Goal: Task Accomplishment & Management: Use online tool/utility

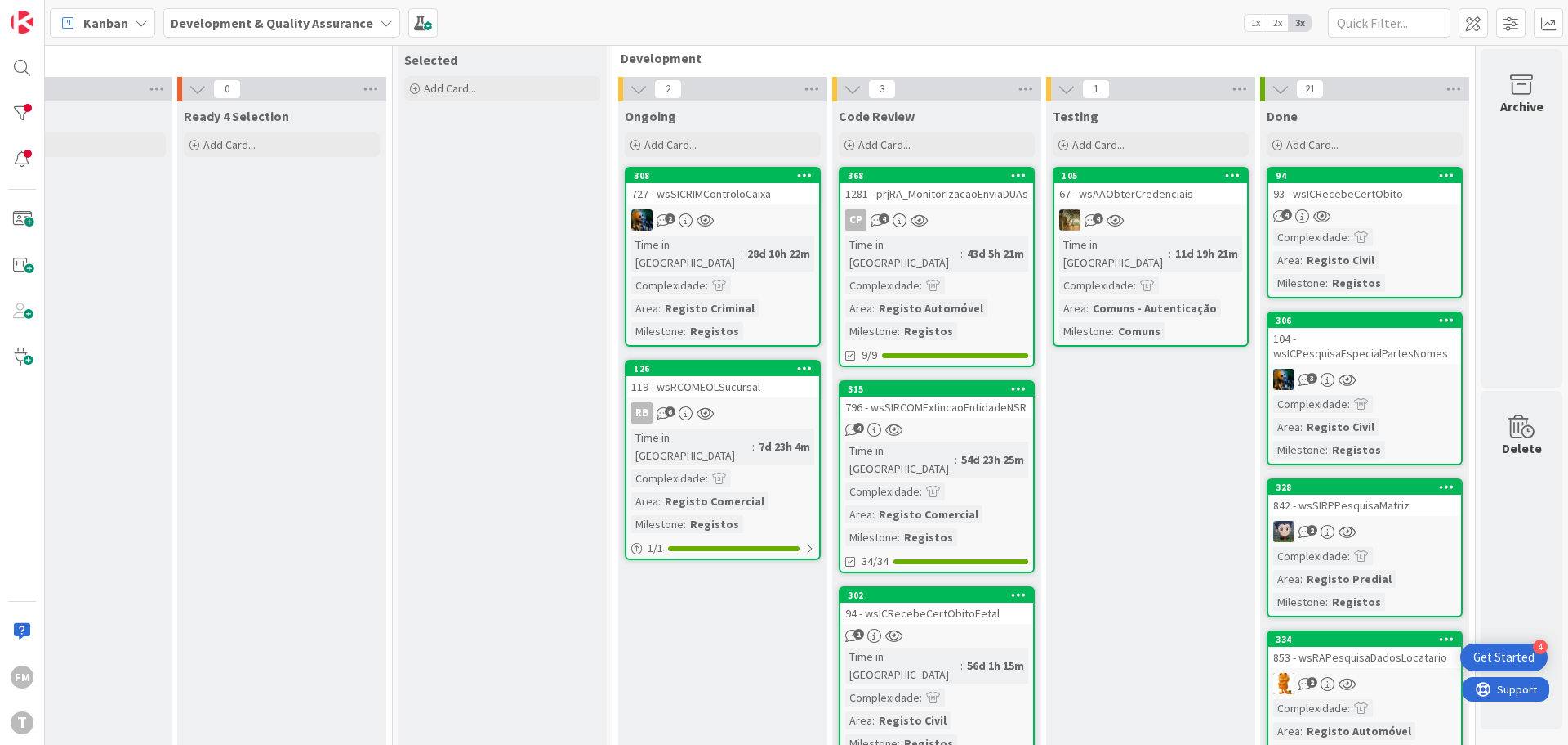
scroll to position [0, 320]
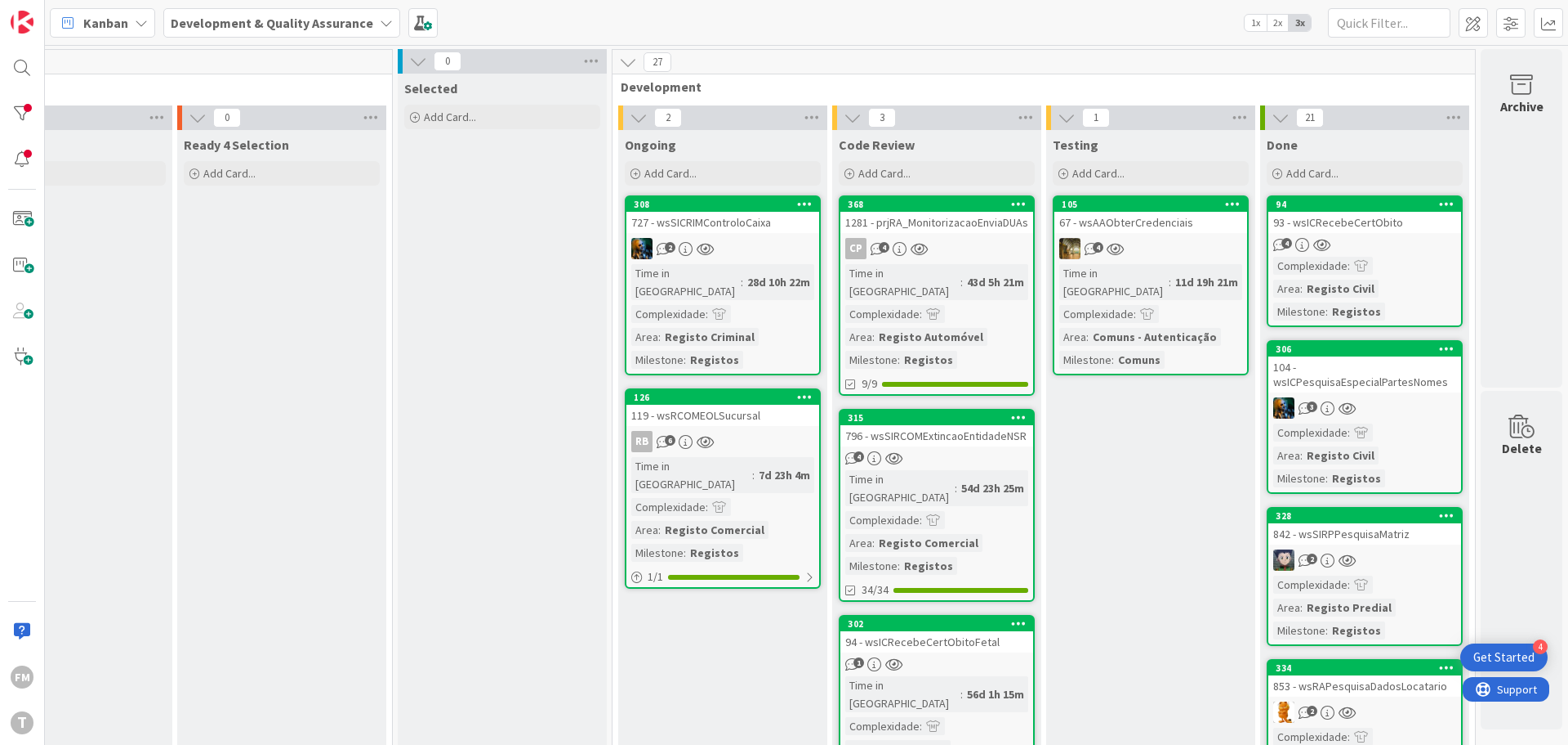
click at [951, 232] on div "1281 - prjRA_MonitorizacaoEnviaDUAs" at bounding box center [936, 222] width 193 height 21
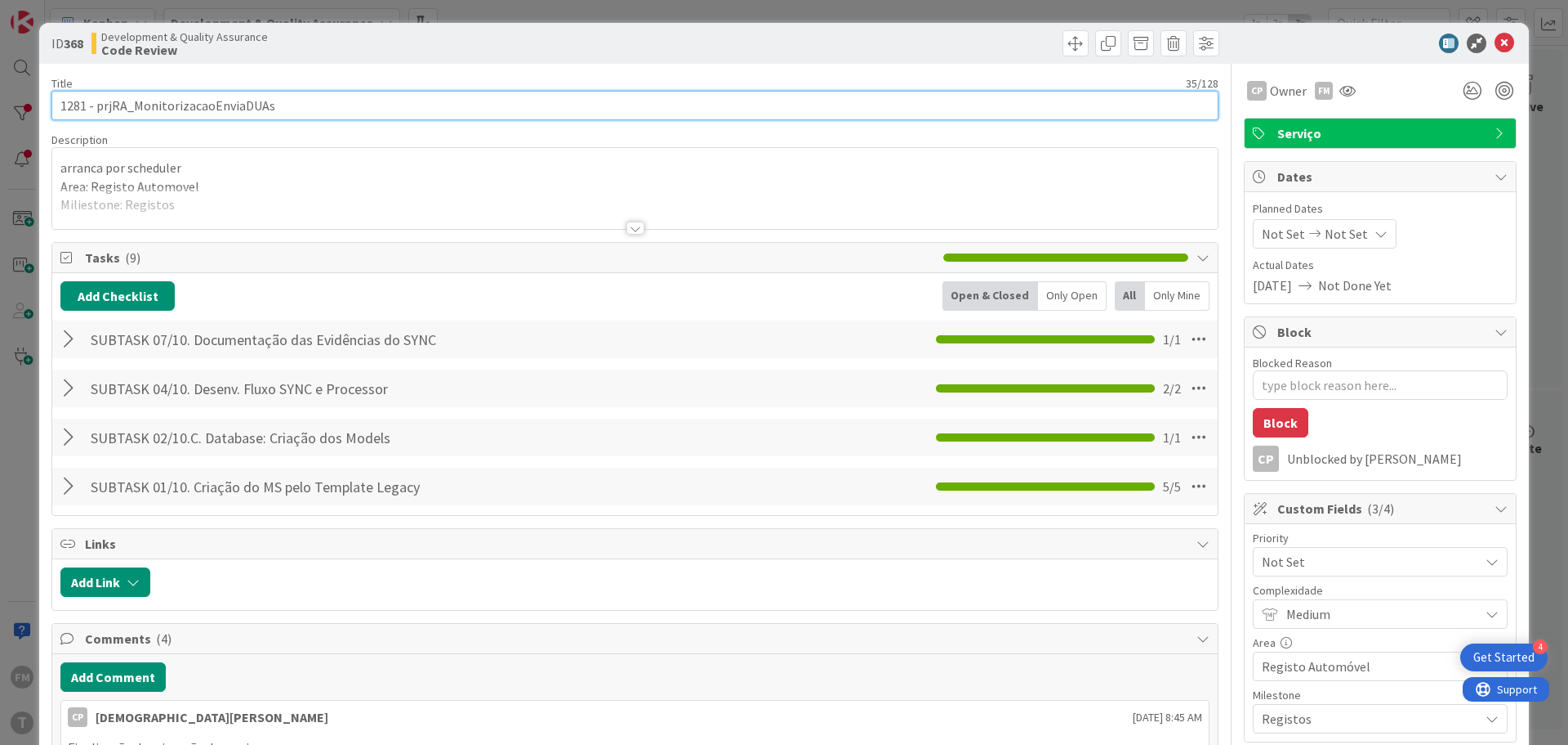
click at [220, 104] on input "1281 - prjRA_MonitorizacaoEnviaDUAs" at bounding box center [635, 105] width 1167 height 29
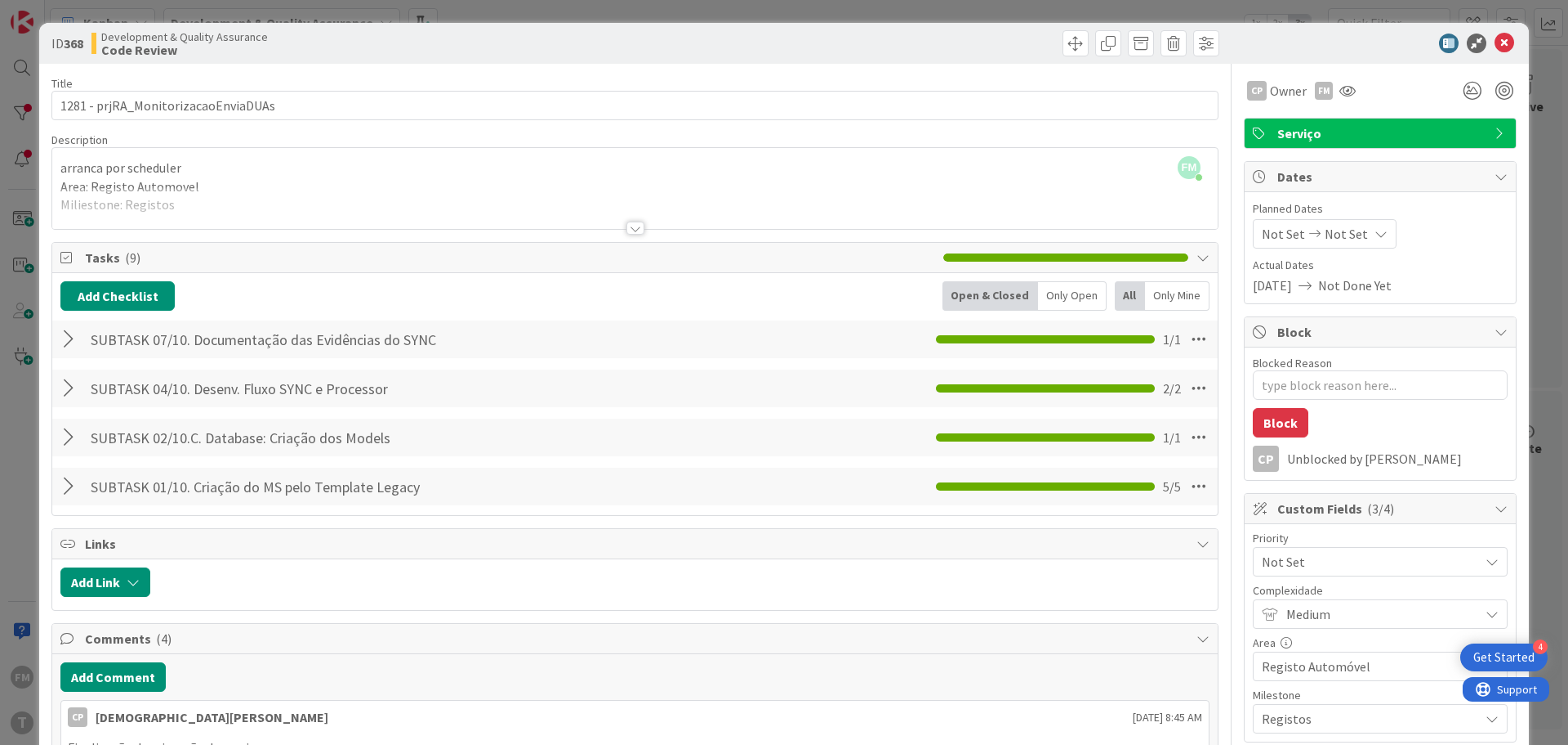
click at [68, 336] on div at bounding box center [71, 339] width 21 height 29
type textarea "x"
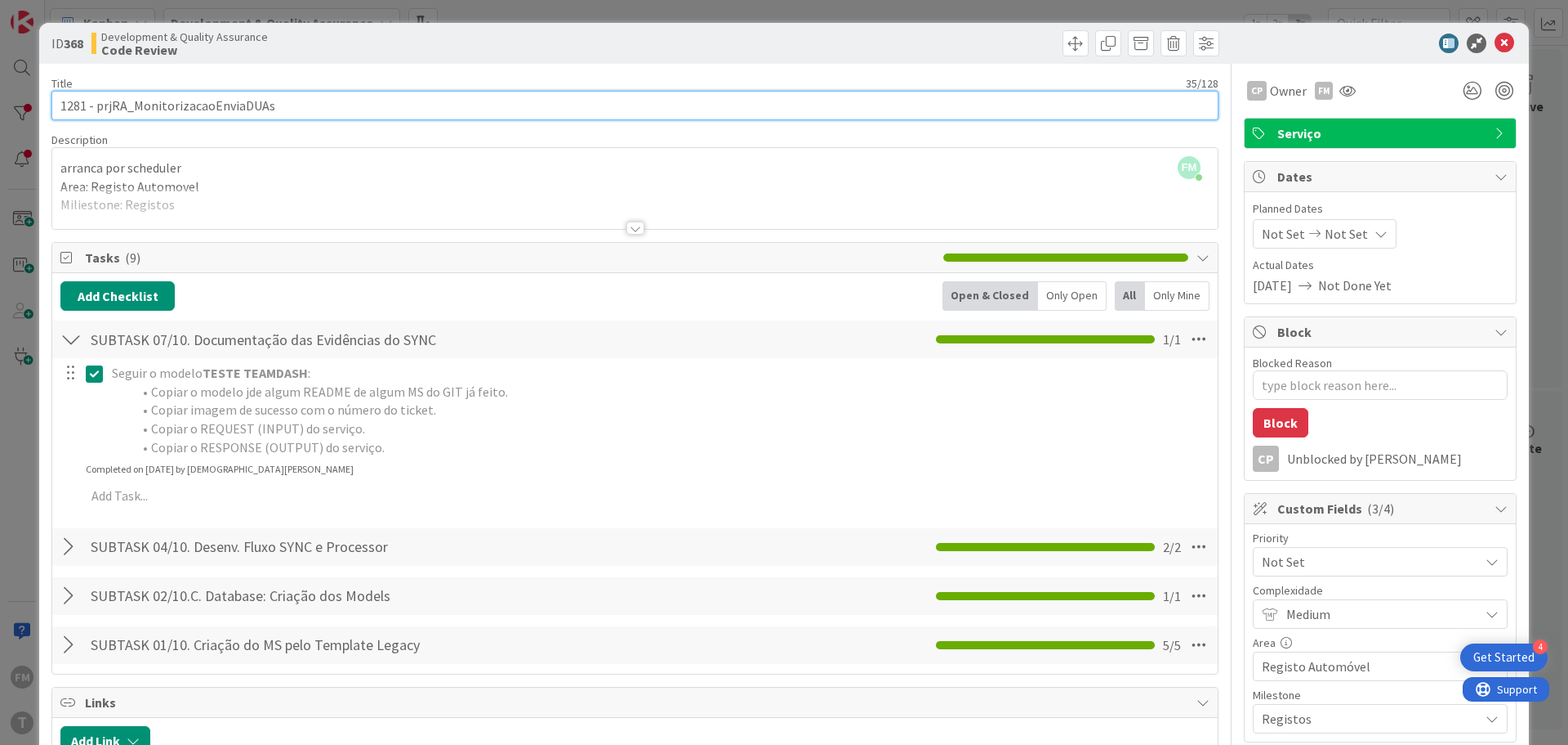
click at [200, 113] on input "1281 - prjRA_MonitorizacaoEnviaDUAs" at bounding box center [635, 105] width 1167 height 29
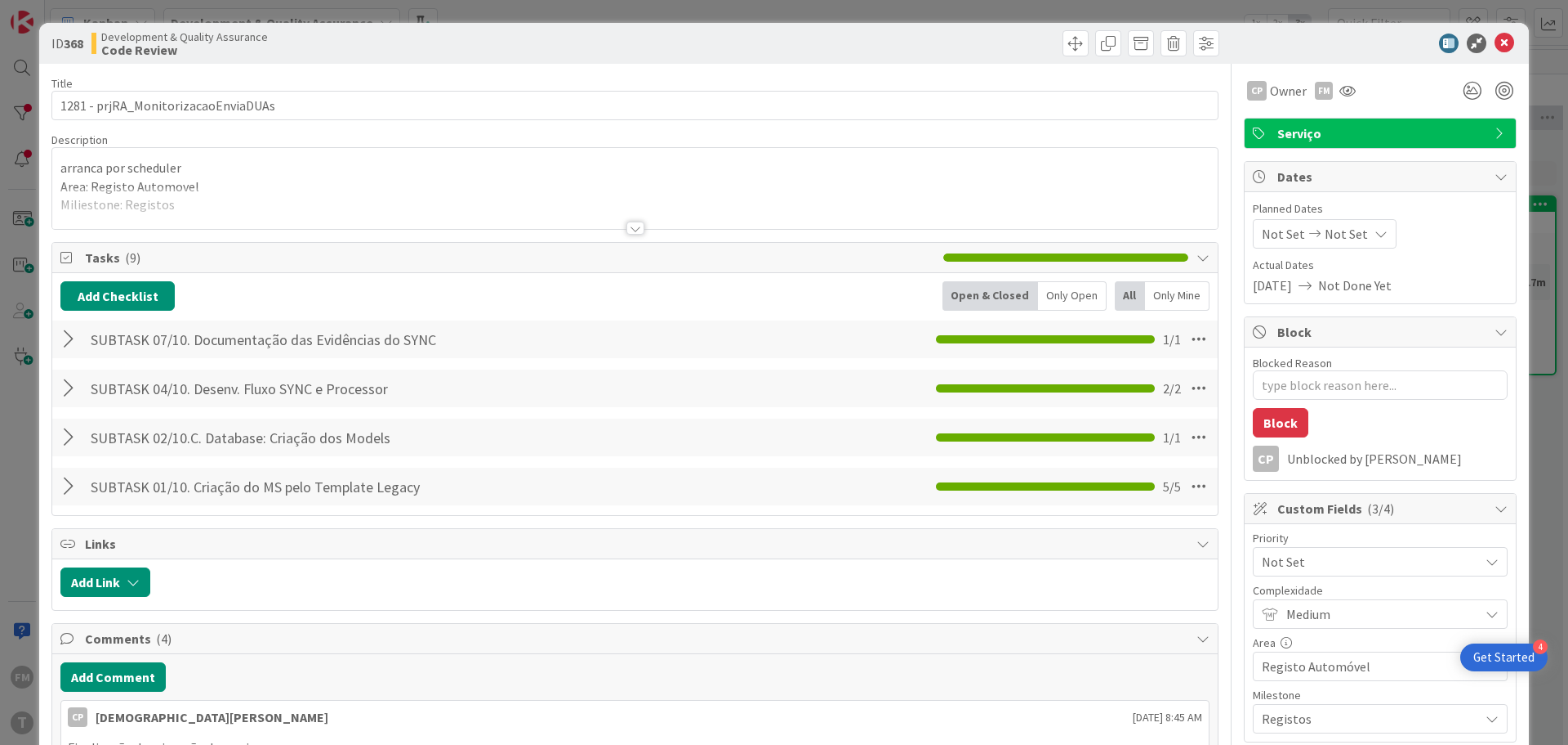
type textarea "x"
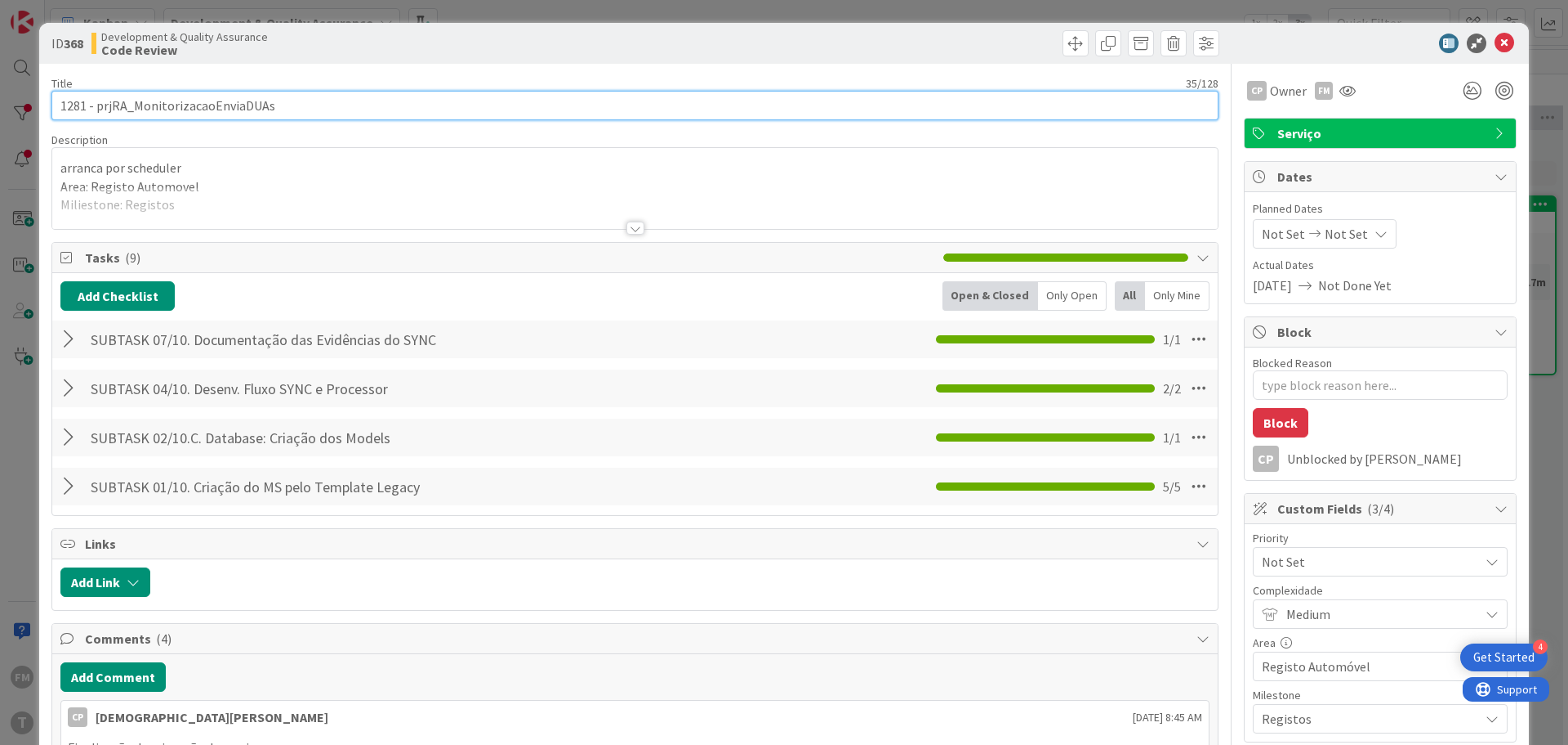
click at [245, 111] on input "1281 - prjRA_MonitorizacaoEnviaDUAs" at bounding box center [635, 105] width 1167 height 29
